Goal: Navigation & Orientation: Go to known website

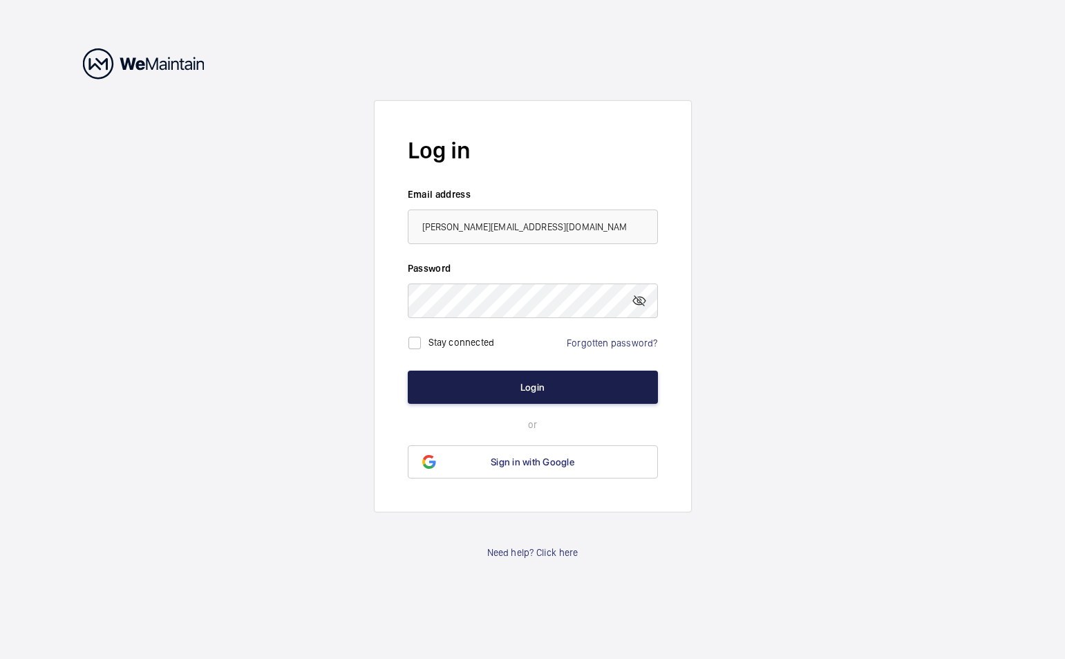
click at [536, 384] on button "Login" at bounding box center [533, 386] width 250 height 33
